Goal: Navigation & Orientation: Understand site structure

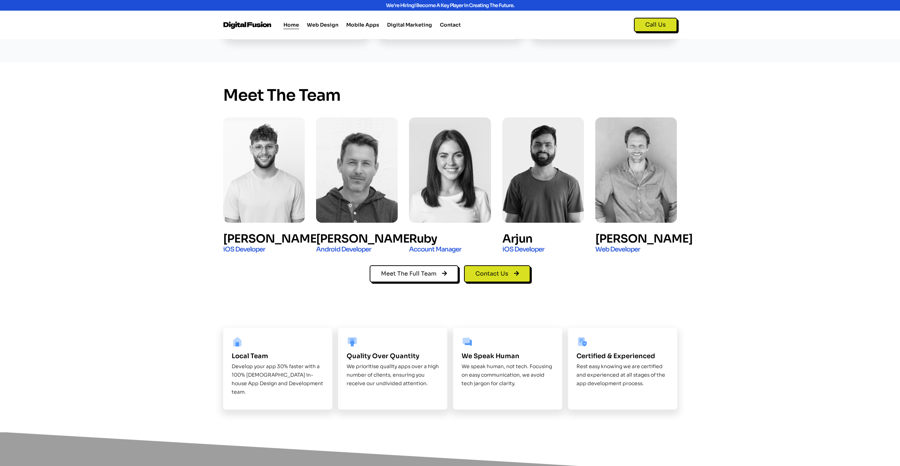
scroll to position [390, 0]
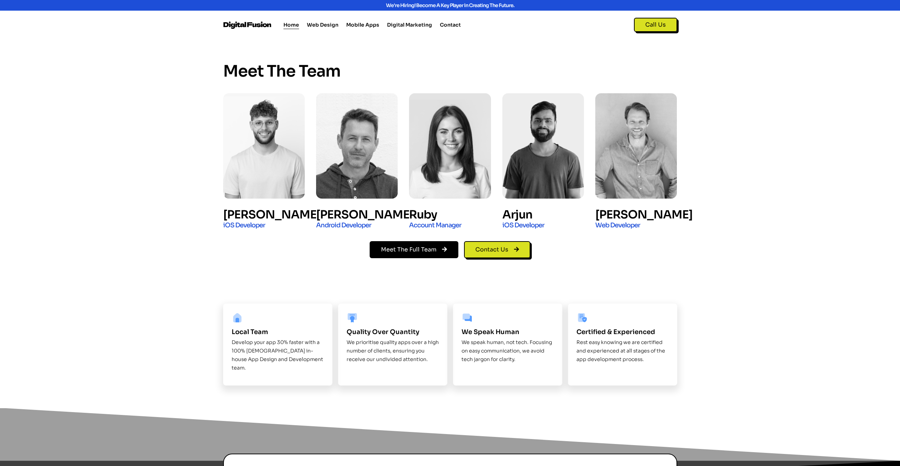
click at [393, 253] on link "Meet The Full Team" at bounding box center [414, 249] width 89 height 17
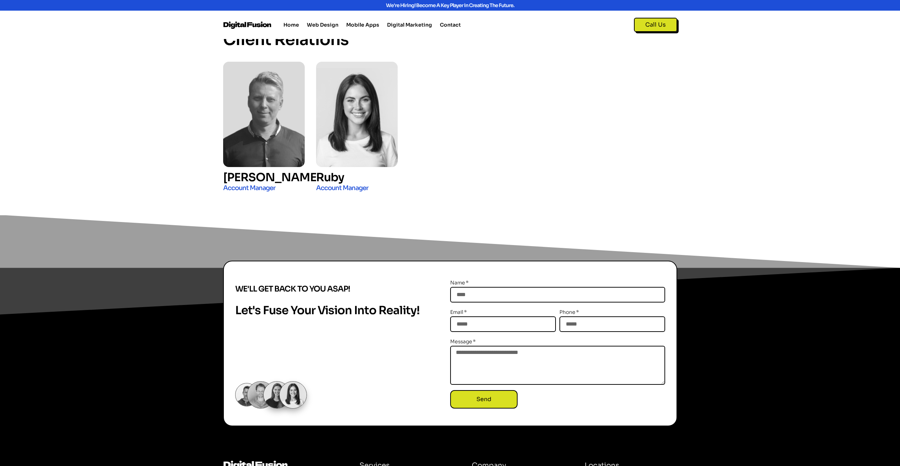
scroll to position [1063, 0]
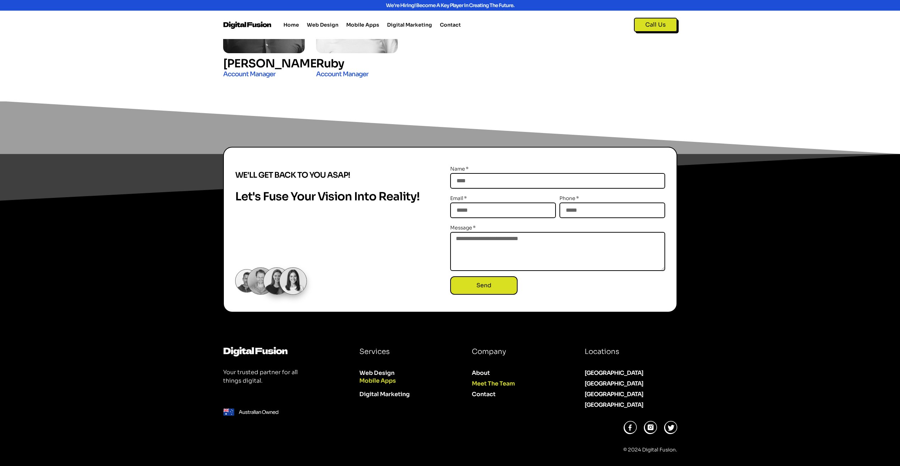
click at [380, 384] on link "Mobile Apps" at bounding box center [404, 381] width 90 height 11
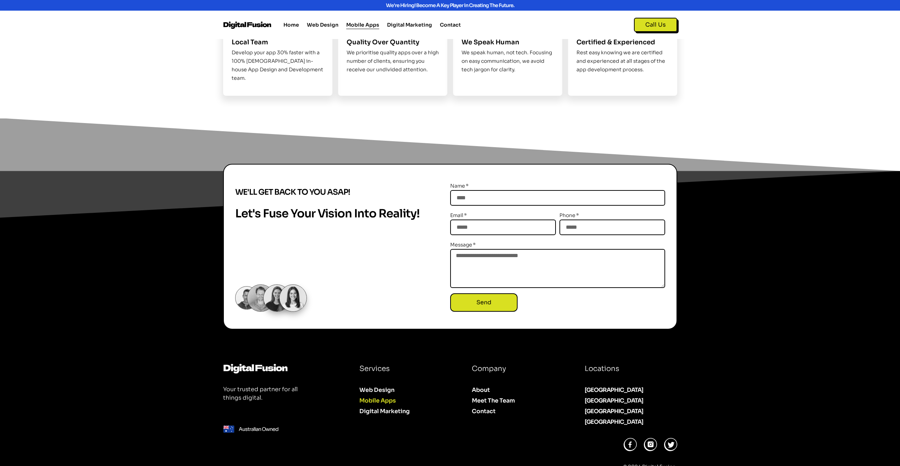
scroll to position [1669, 0]
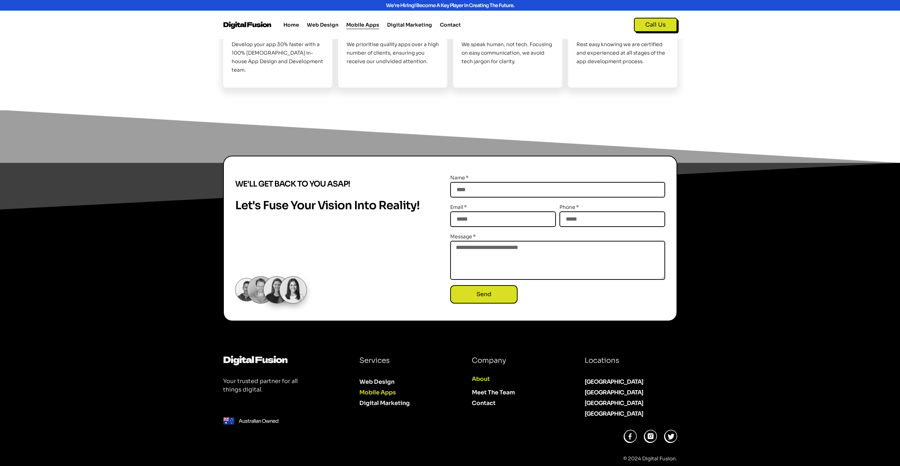
click at [483, 374] on link "About" at bounding box center [517, 379] width 90 height 11
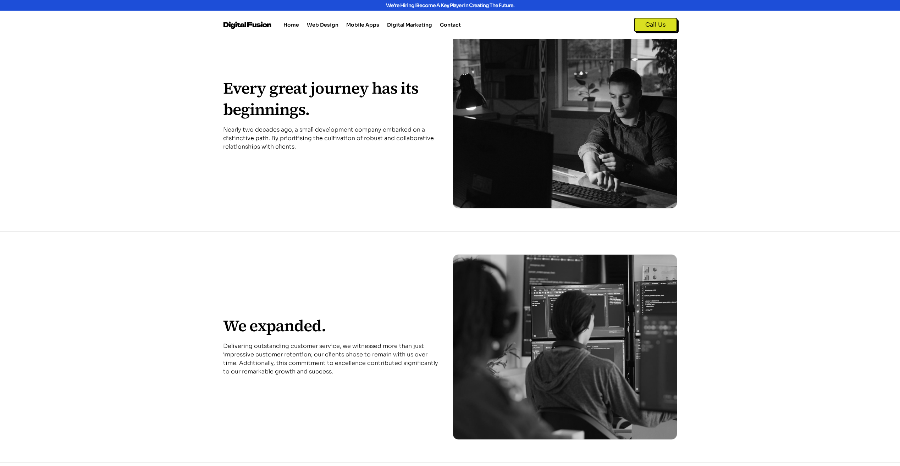
scroll to position [142, 0]
